Goal: Task Accomplishment & Management: Manage account settings

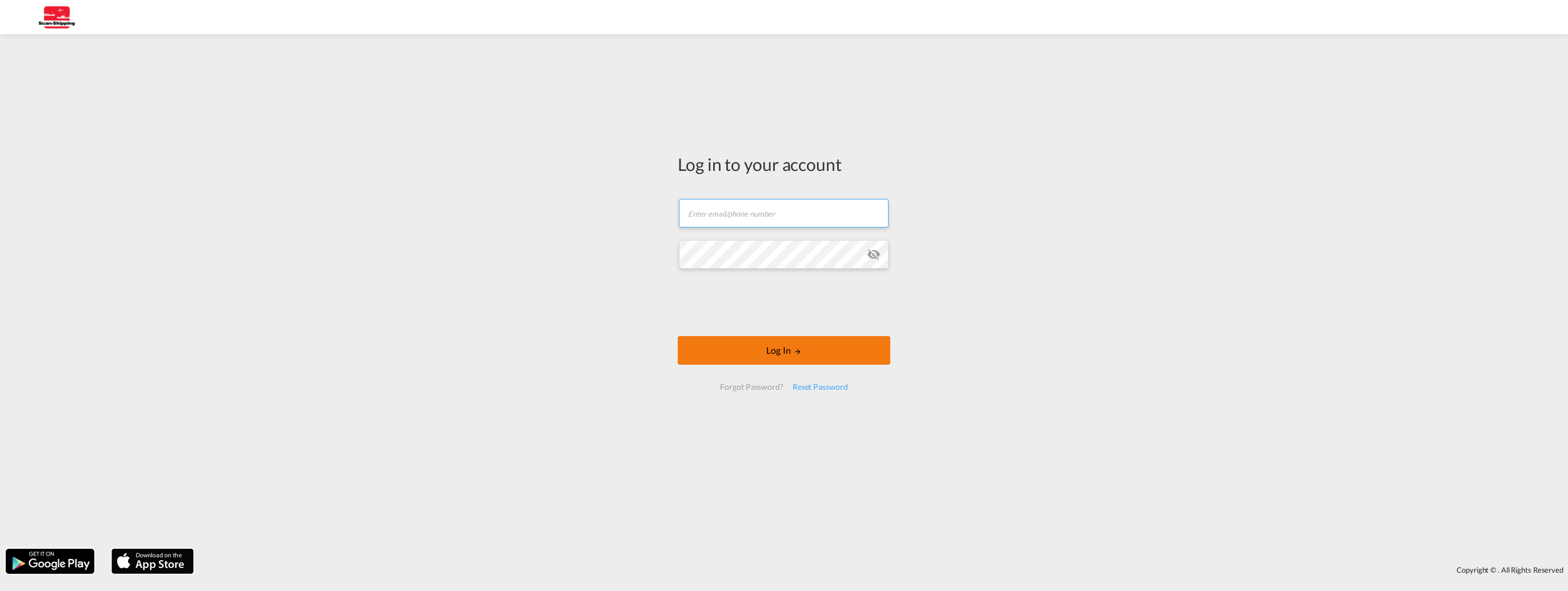
type input "[EMAIL_ADDRESS][DOMAIN_NAME]"
click at [782, 345] on button "Log In" at bounding box center [784, 351] width 213 height 29
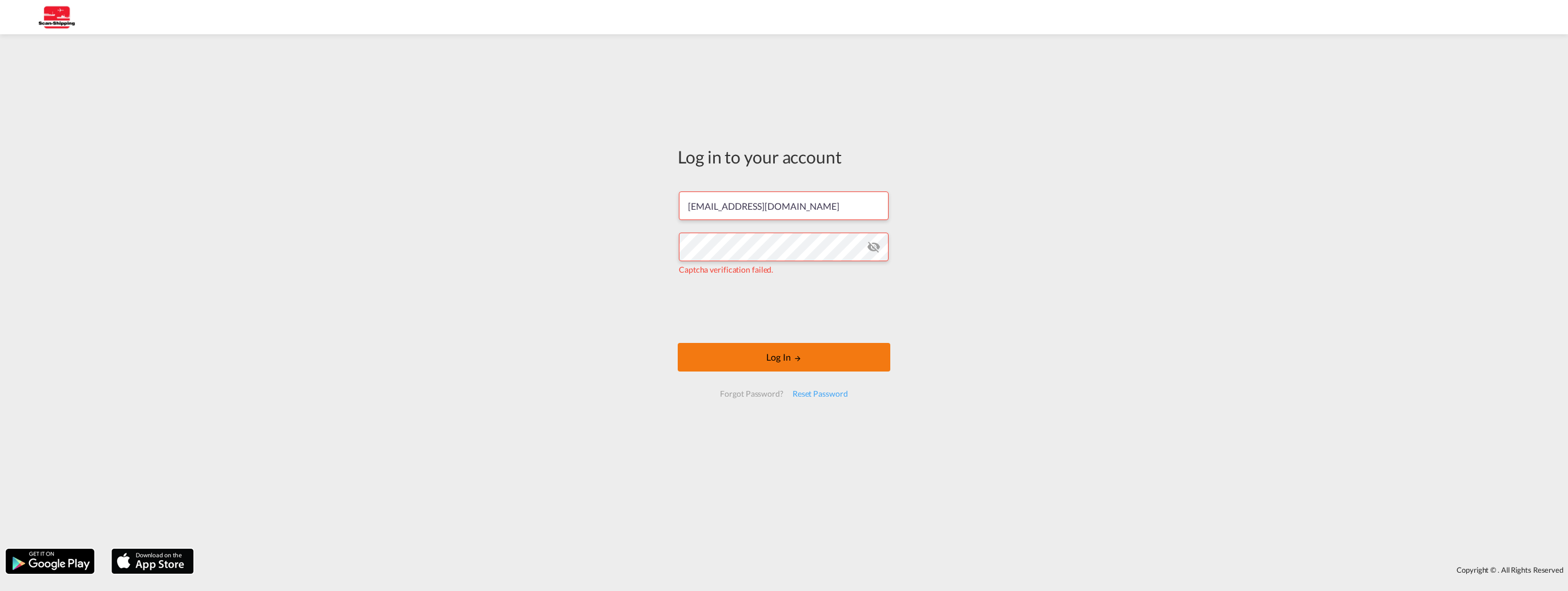
click at [782, 359] on button "Log In" at bounding box center [784, 357] width 213 height 29
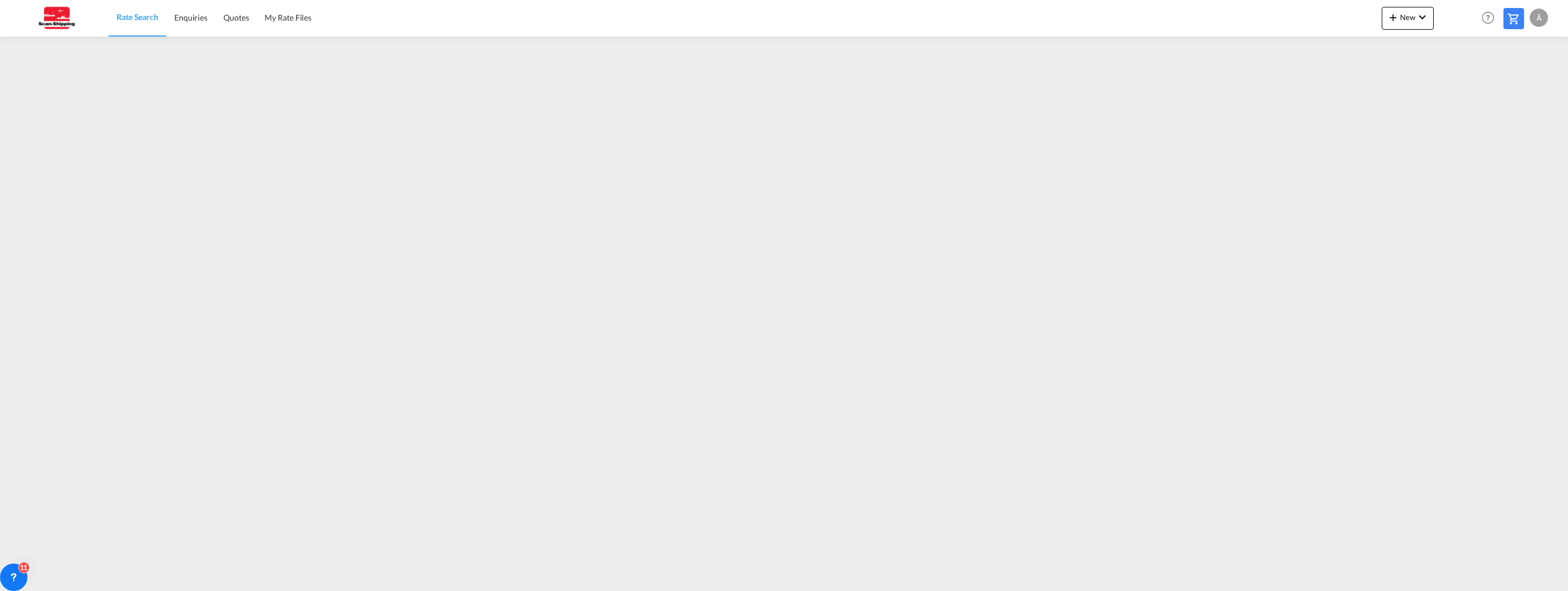
click at [1539, 17] on div "Å" at bounding box center [1539, 17] width 18 height 18
click at [1516, 86] on button "Logout" at bounding box center [1526, 87] width 75 height 23
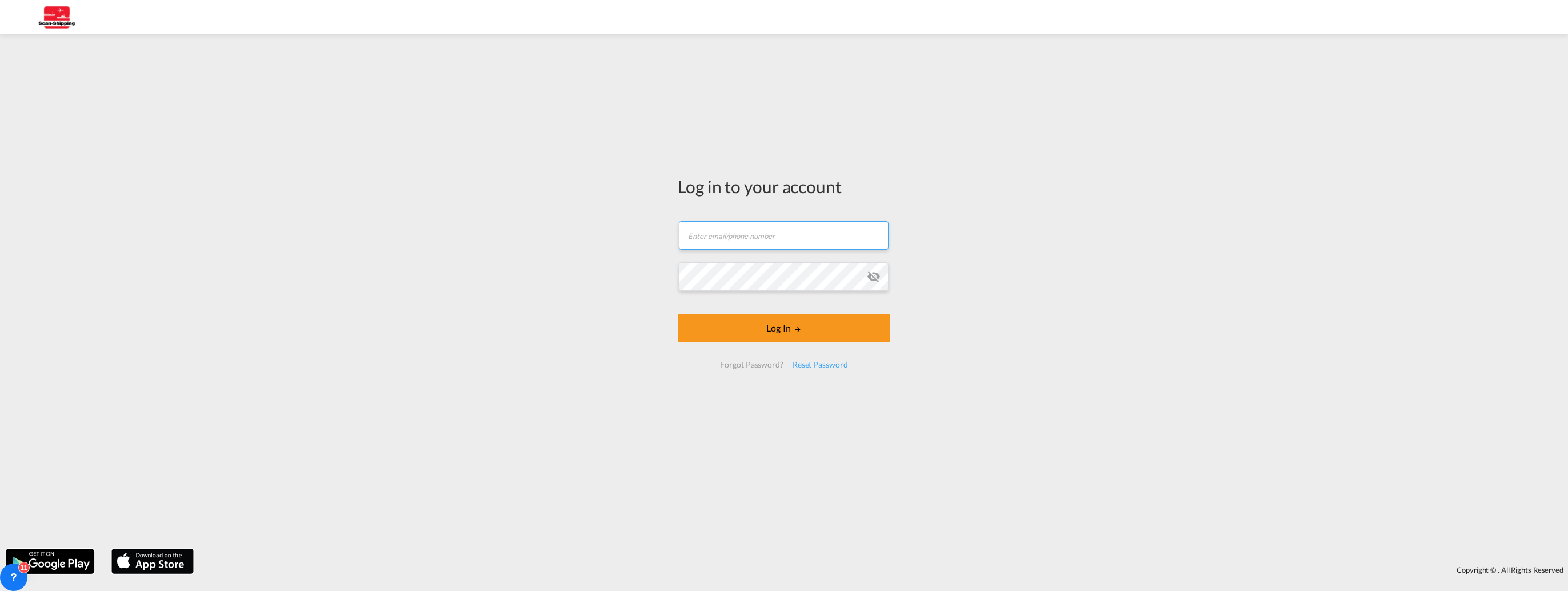
type input "[EMAIL_ADDRESS][DOMAIN_NAME]"
